Goal: Navigation & Orientation: Understand site structure

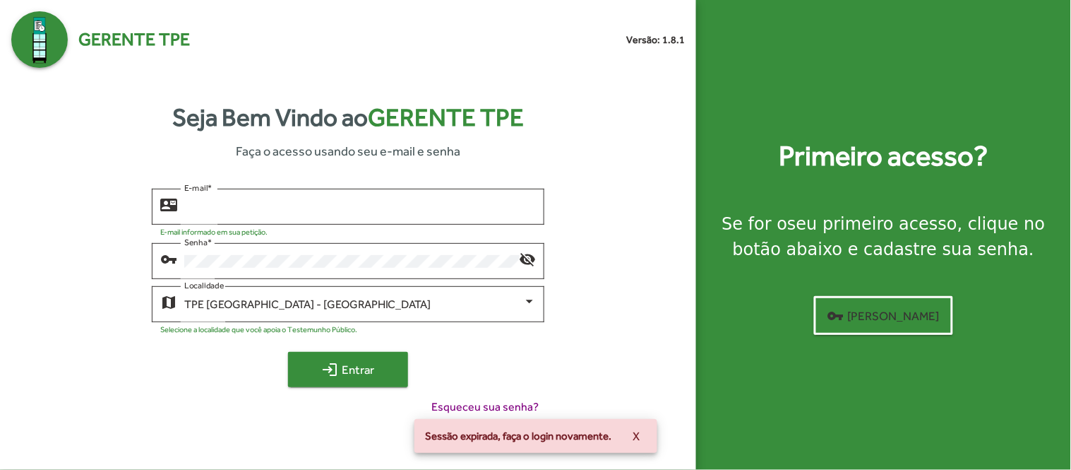
type input "**********"
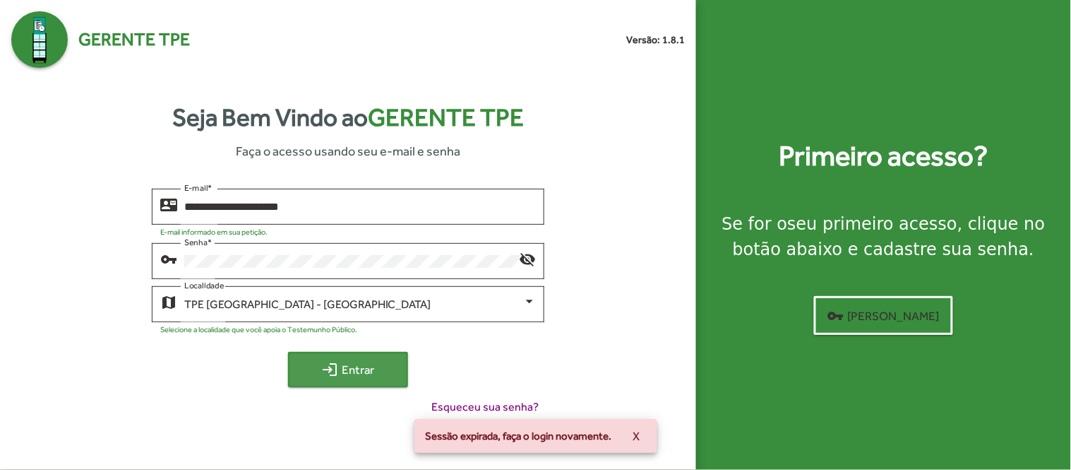
click at [326, 372] on mat-icon "login" at bounding box center [330, 369] width 17 height 17
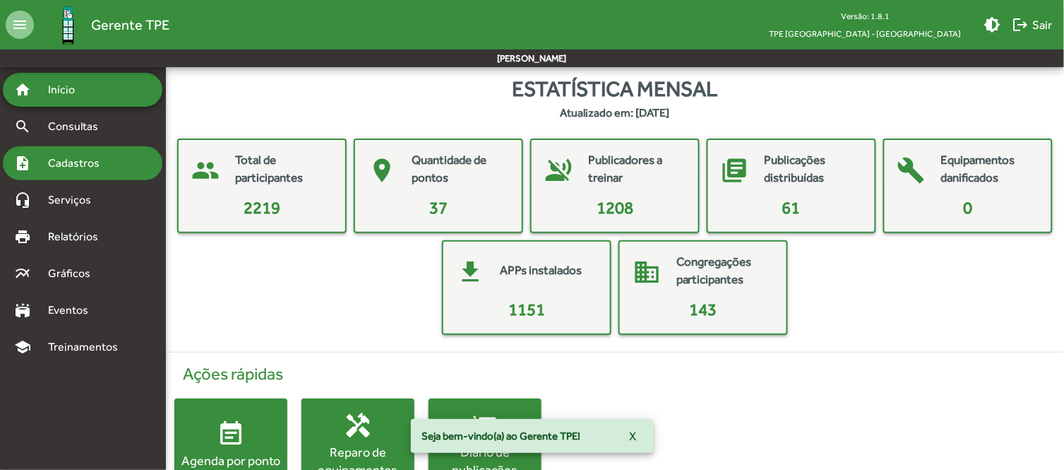
click at [62, 157] on span "Cadastros" at bounding box center [79, 163] width 78 height 17
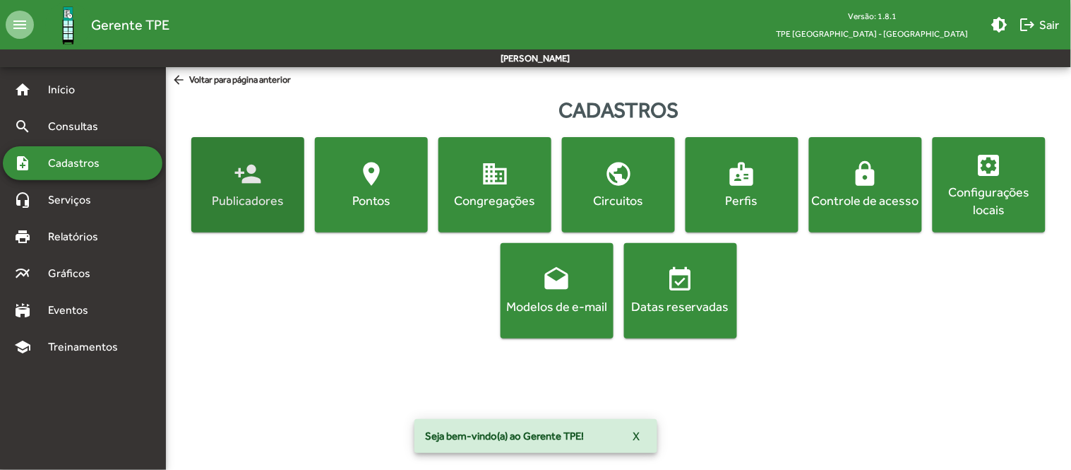
click at [253, 199] on div "Publicadores" at bounding box center [247, 200] width 107 height 18
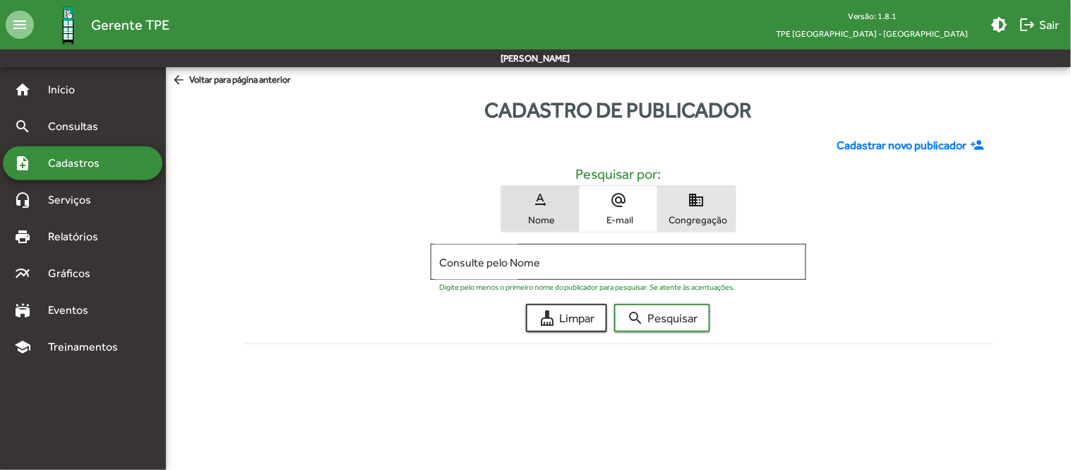
click at [677, 214] on span "Congregação" at bounding box center [697, 219] width 71 height 13
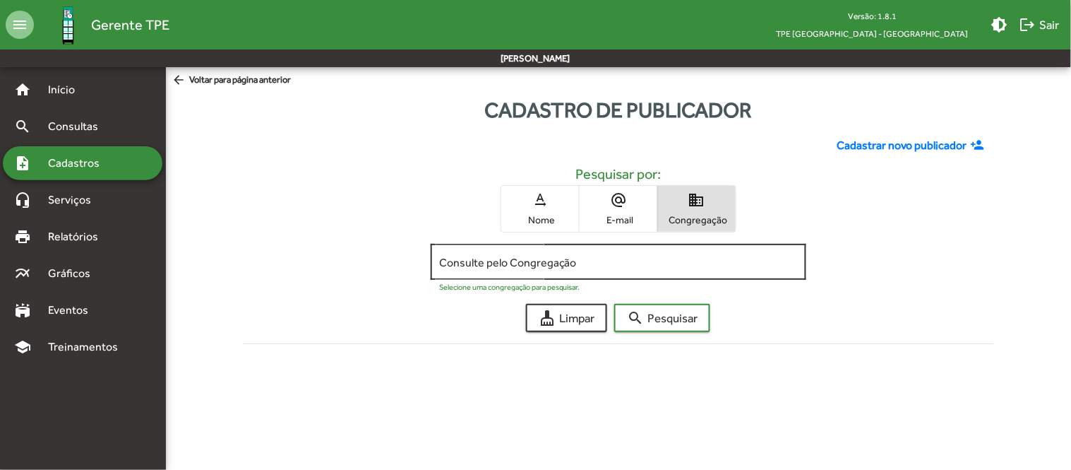
click at [602, 263] on input "Consulte pelo Congregação" at bounding box center [618, 262] width 359 height 13
click at [650, 257] on input "**********" at bounding box center [618, 262] width 359 height 13
click at [468, 260] on input "**********" at bounding box center [618, 262] width 359 height 13
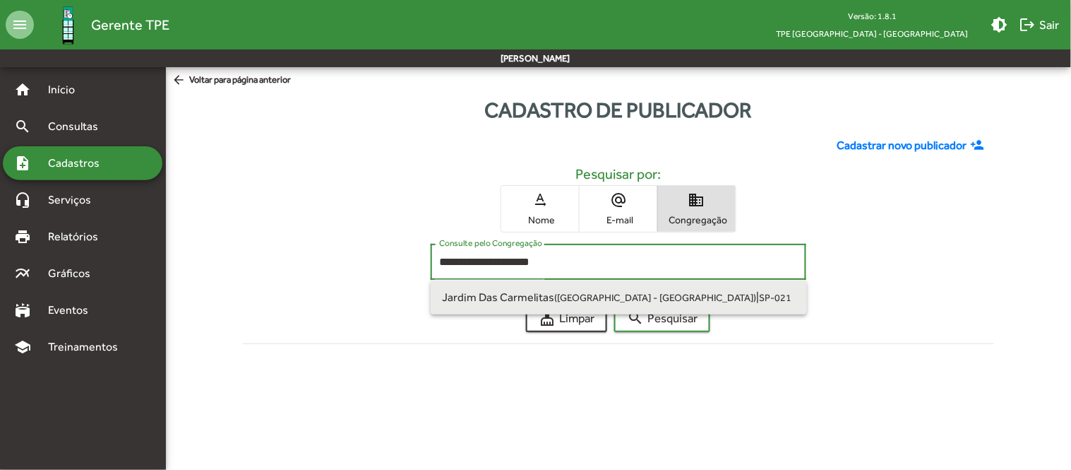
click at [572, 290] on span "Jardim Das Carmelitas ([GEOGRAPHIC_DATA] - [GEOGRAPHIC_DATA])" at bounding box center [599, 296] width 314 height 13
type input "**********"
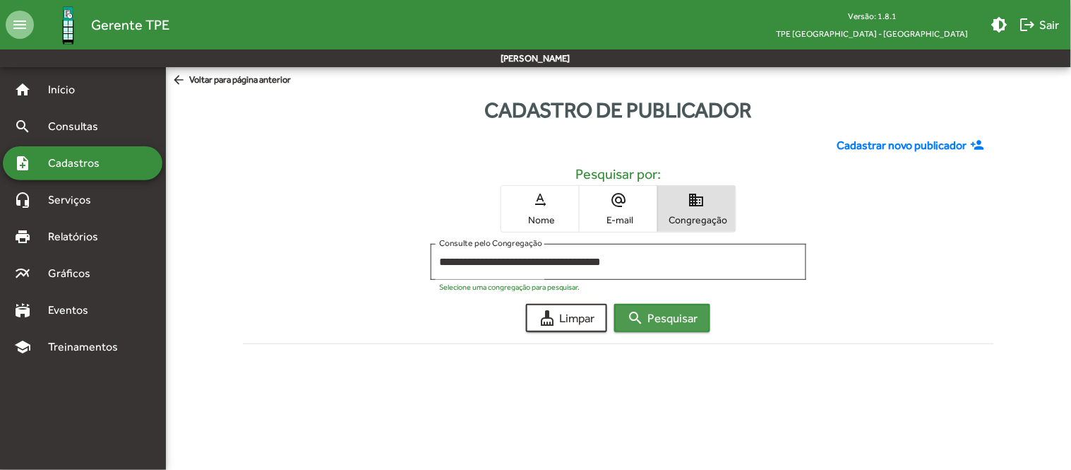
click at [683, 314] on span "search Pesquisar" at bounding box center [662, 317] width 71 height 25
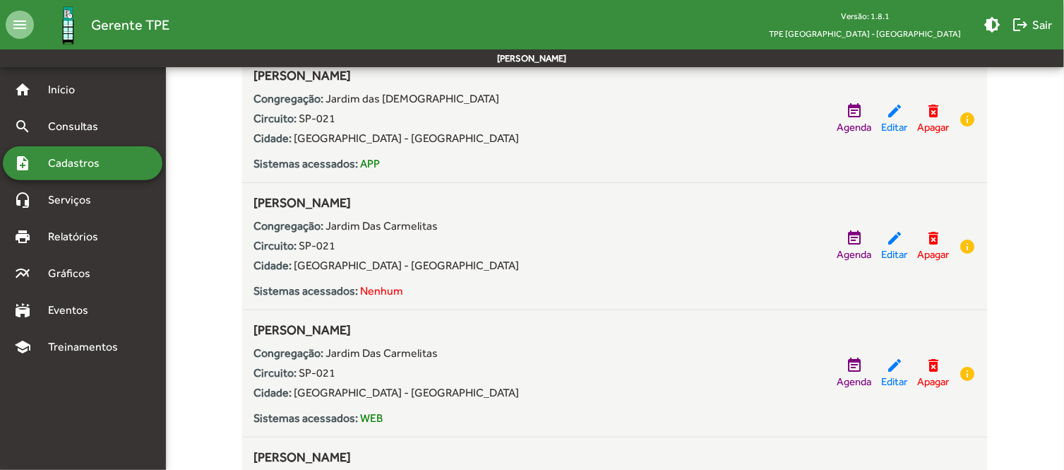
scroll to position [1465, 0]
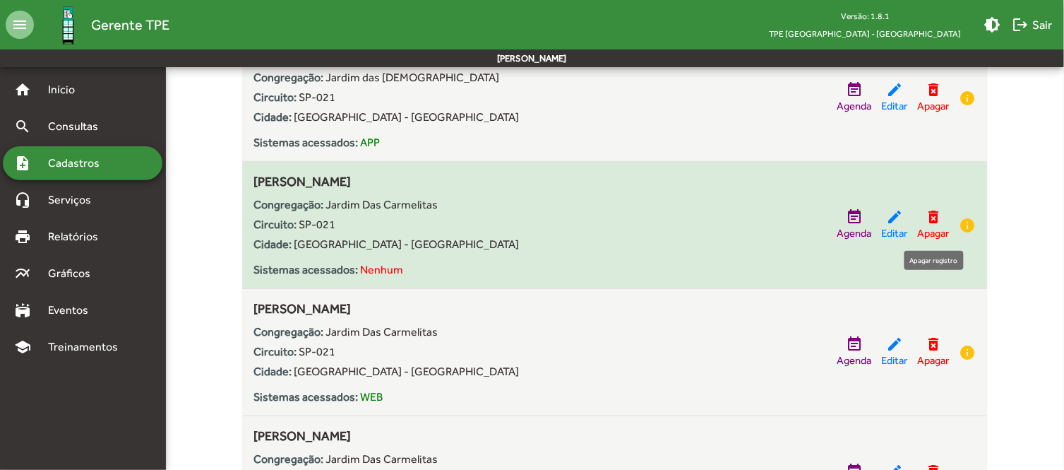
click at [932, 213] on mat-icon "delete_forever" at bounding box center [934, 216] width 17 height 17
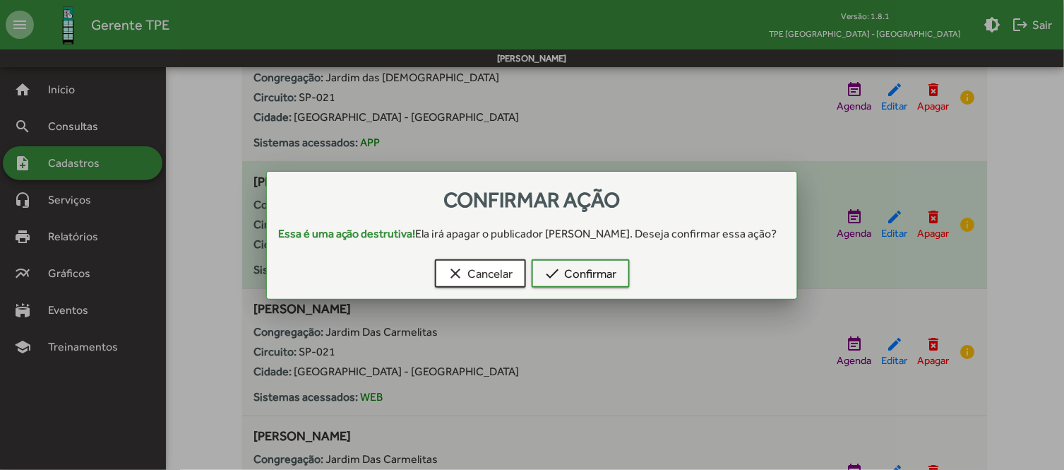
scroll to position [0, 0]
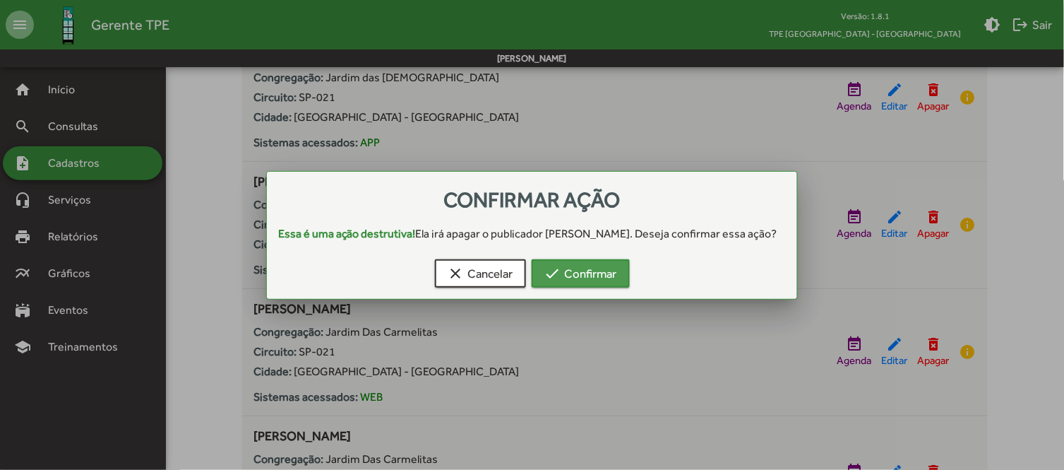
click at [598, 281] on span "check Confirmar" at bounding box center [581, 273] width 73 height 25
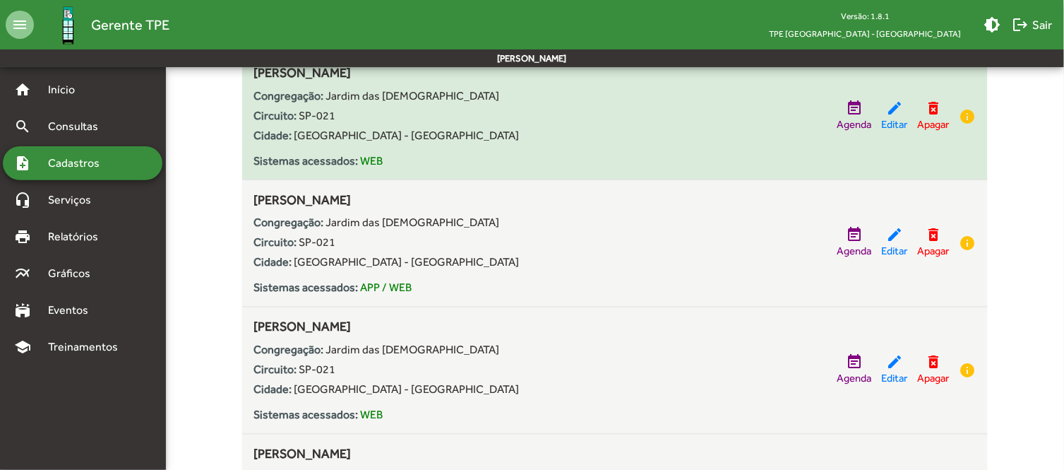
scroll to position [1883, 0]
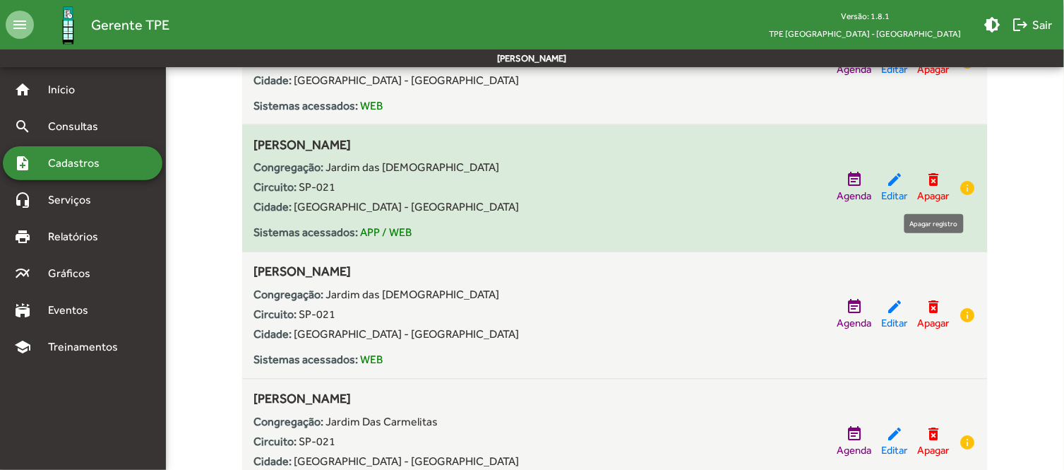
click at [934, 181] on mat-icon "delete_forever" at bounding box center [934, 180] width 17 height 17
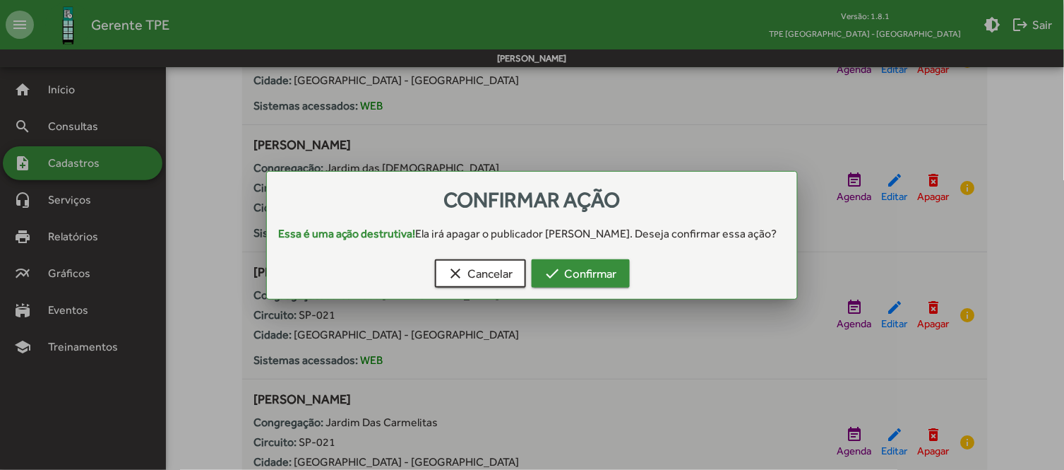
click at [570, 274] on span "check Confirmar" at bounding box center [581, 273] width 73 height 25
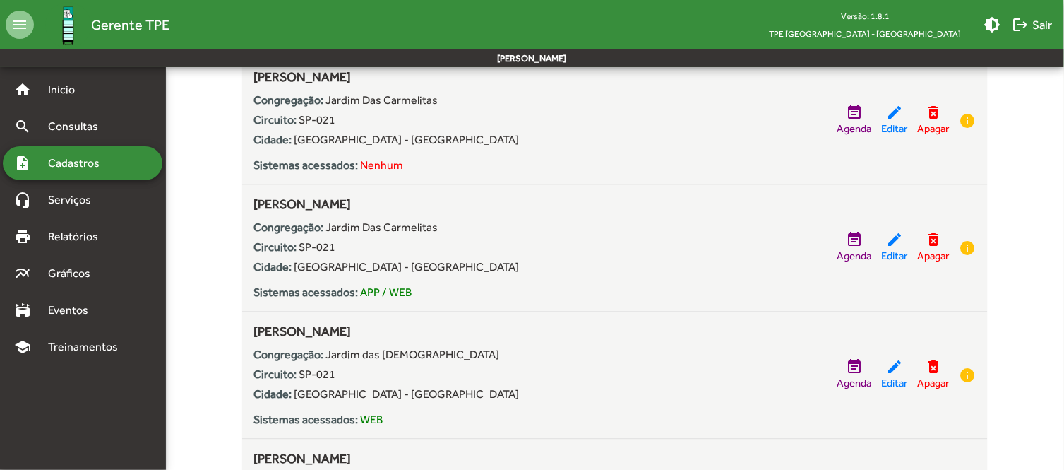
scroll to position [3557, 0]
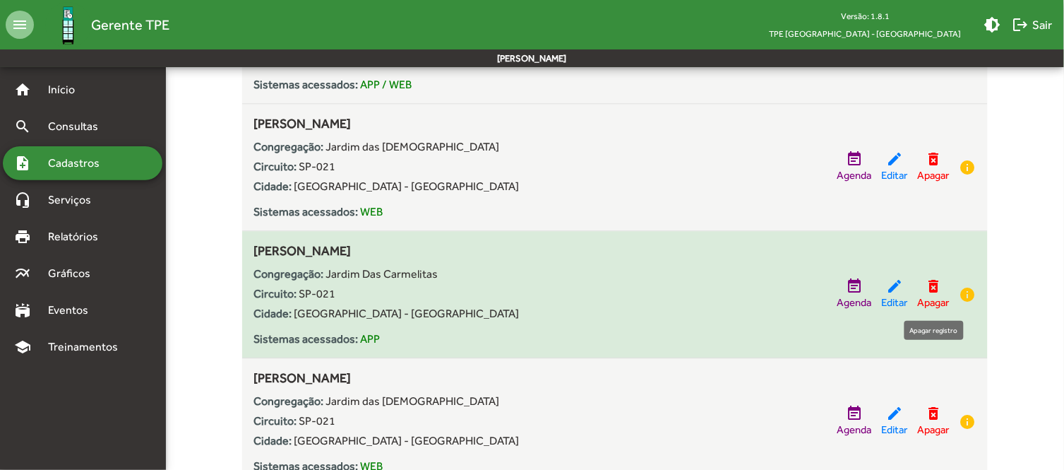
click at [934, 292] on mat-icon "delete_forever" at bounding box center [934, 286] width 17 height 17
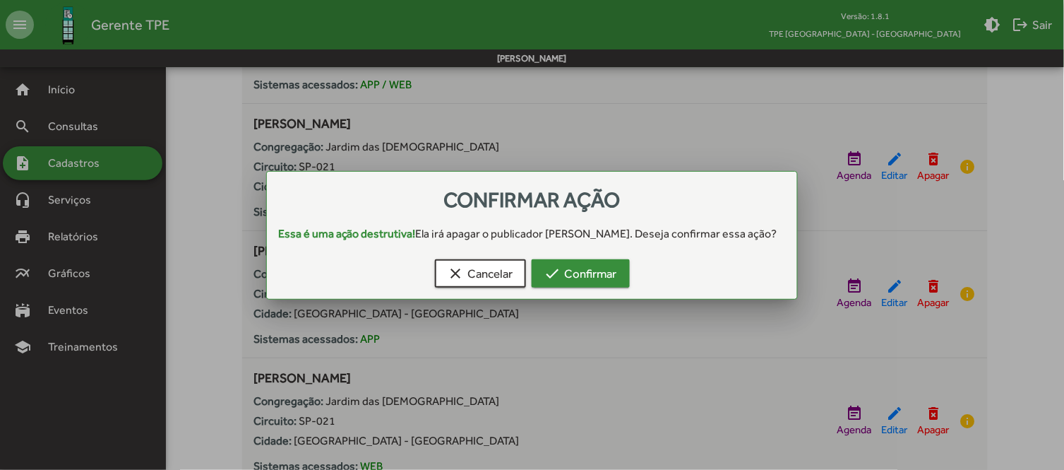
click at [604, 283] on span "check Confirmar" at bounding box center [581, 273] width 73 height 25
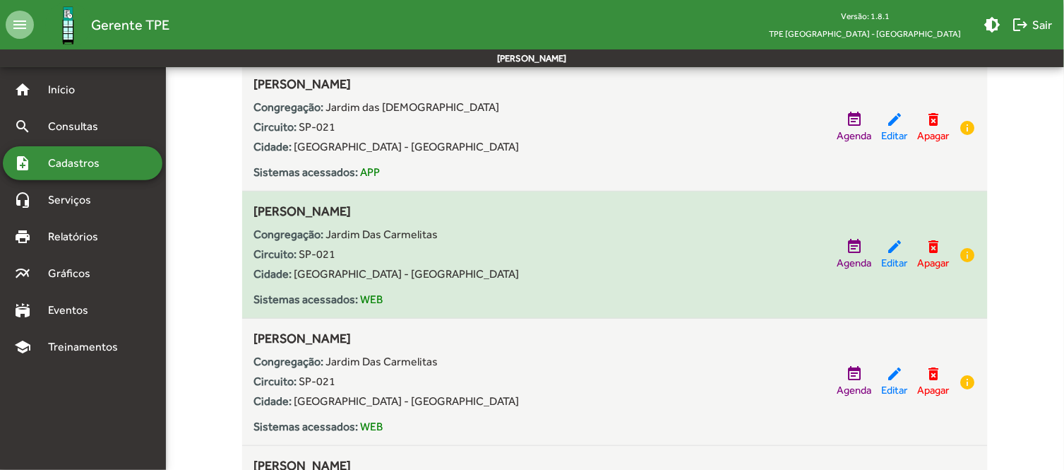
scroll to position [1465, 0]
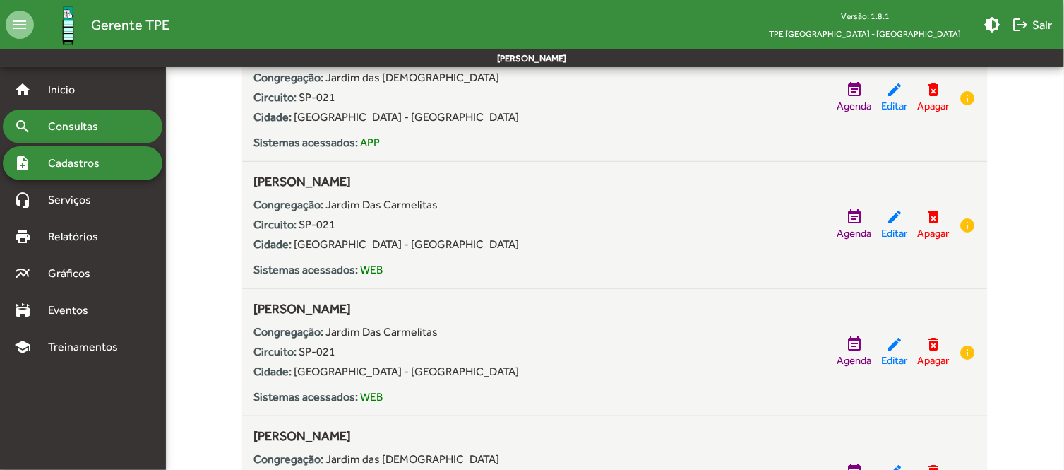
click at [73, 128] on span "Consultas" at bounding box center [78, 126] width 77 height 17
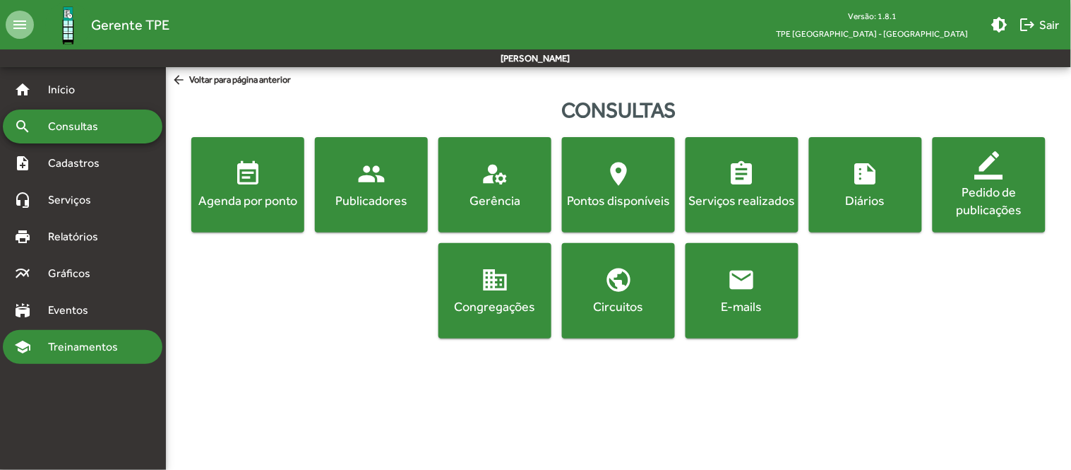
click at [64, 342] on span "Treinamentos" at bounding box center [87, 346] width 95 height 17
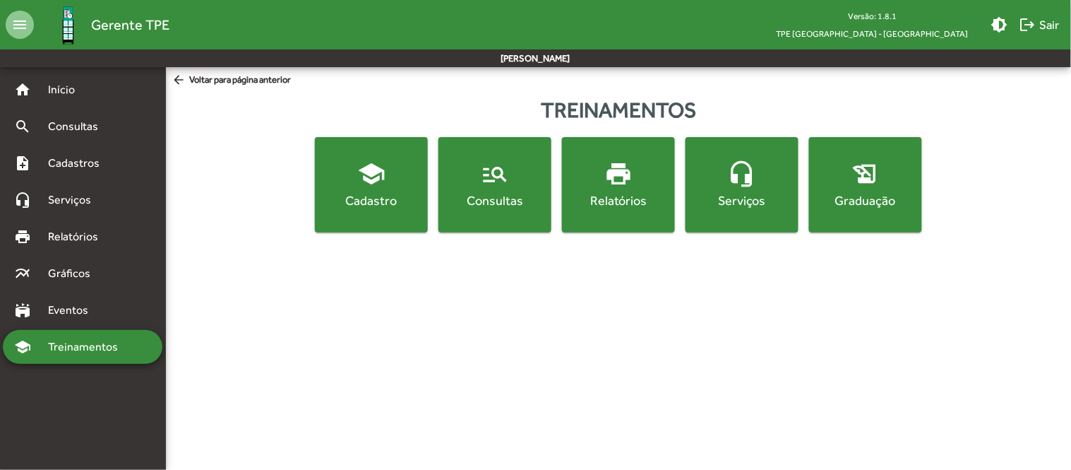
click at [886, 182] on span "history_edu Graduação" at bounding box center [865, 184] width 107 height 49
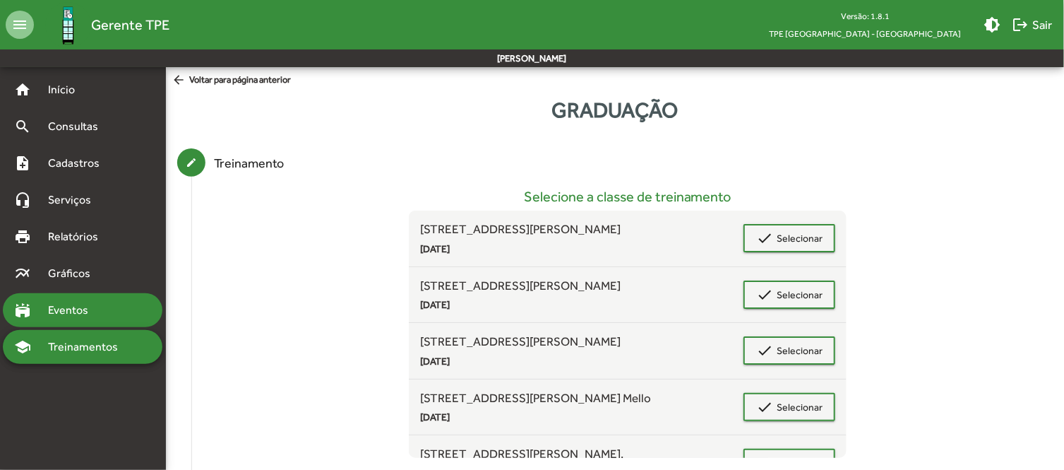
click at [73, 314] on span "Eventos" at bounding box center [74, 310] width 68 height 17
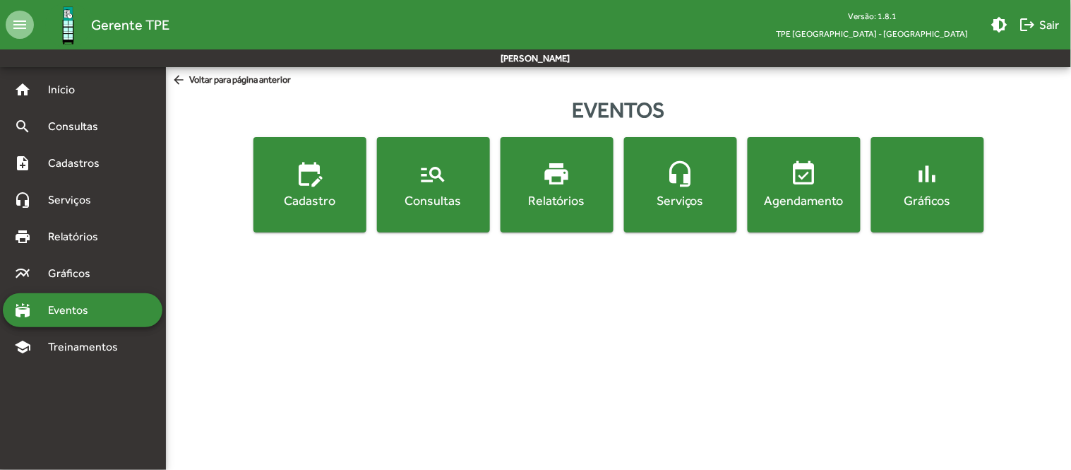
click at [824, 210] on button "event_available Agendamento" at bounding box center [804, 184] width 113 height 95
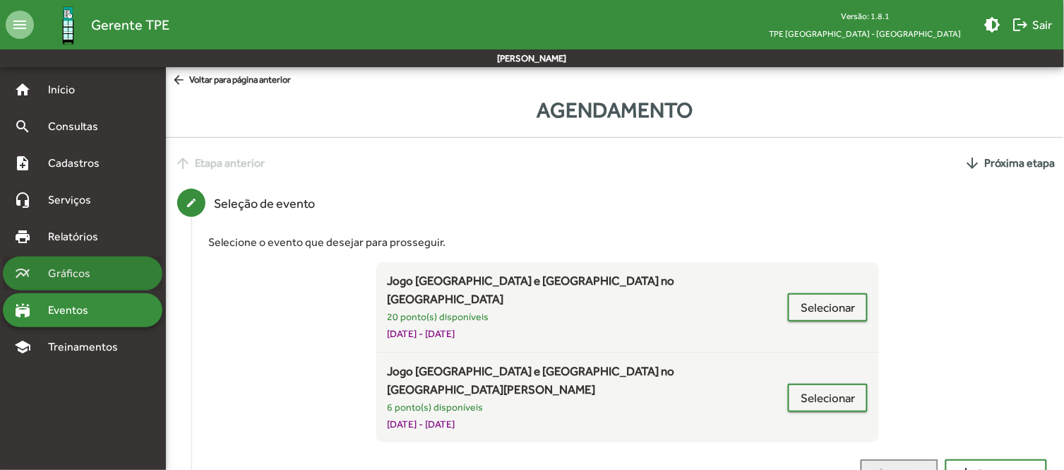
click at [65, 274] on span "Gráficos" at bounding box center [75, 273] width 70 height 17
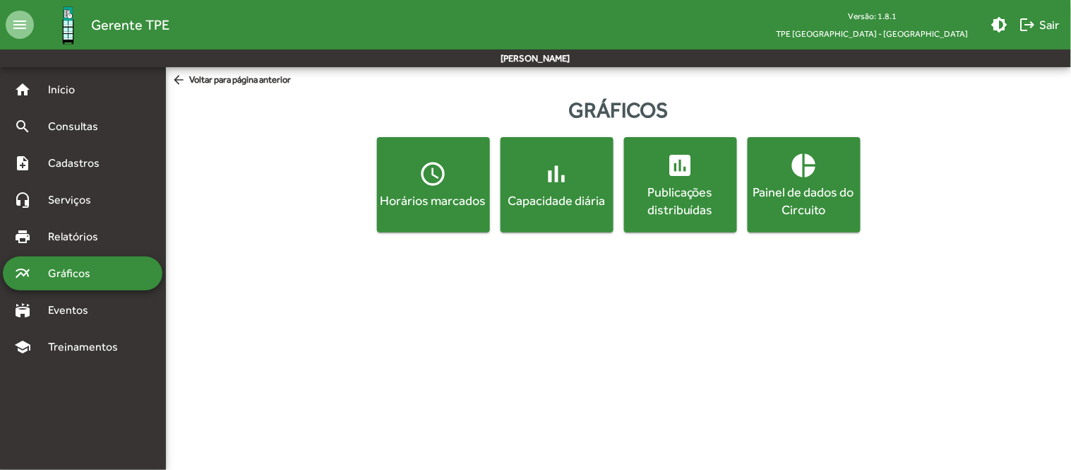
click at [816, 209] on div "Painel de dados do Circuito" at bounding box center [804, 200] width 107 height 35
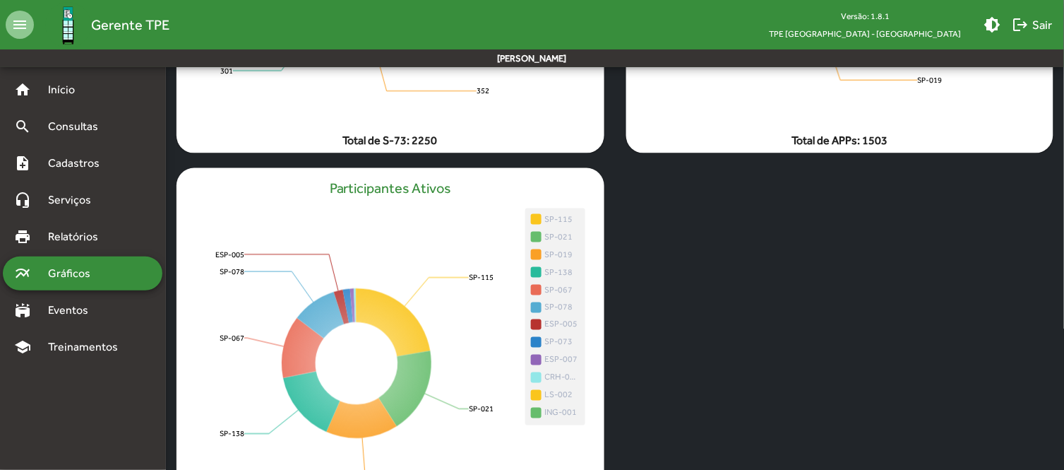
scroll to position [418, 0]
